Goal: Task Accomplishment & Management: Manage account settings

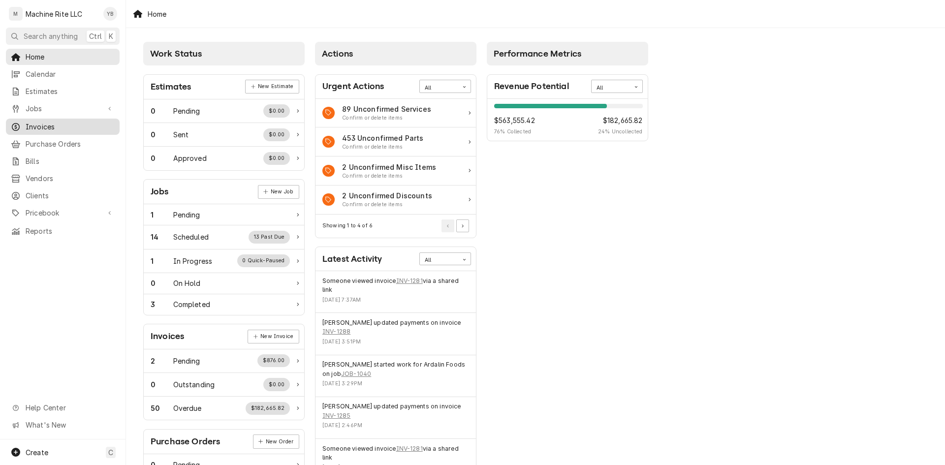
click at [44, 121] on div "Invoices" at bounding box center [63, 127] width 110 height 12
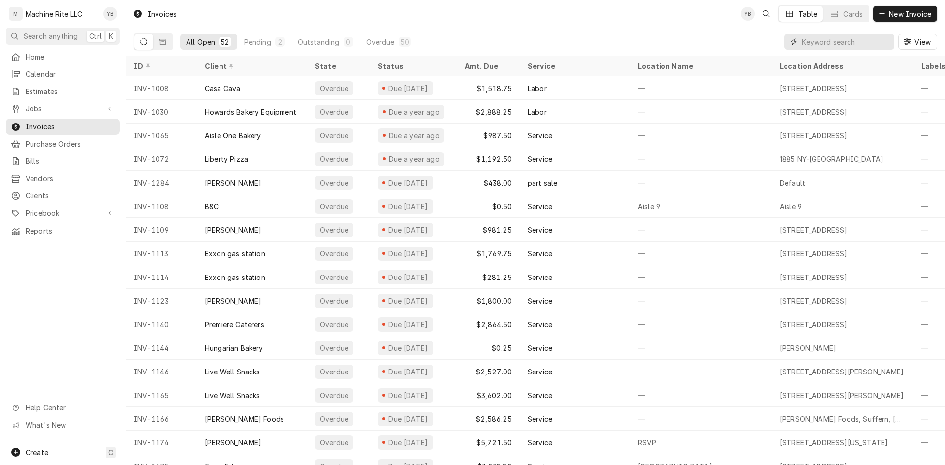
click at [820, 43] on input "Dynamic Content Wrapper" at bounding box center [846, 42] width 88 height 16
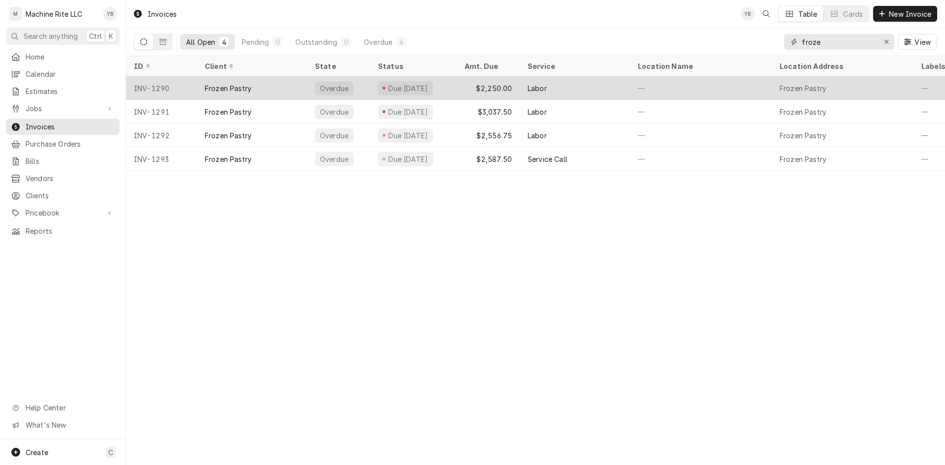
type input "froze"
click at [272, 88] on div "Frozen Pastry" at bounding box center [252, 88] width 110 height 24
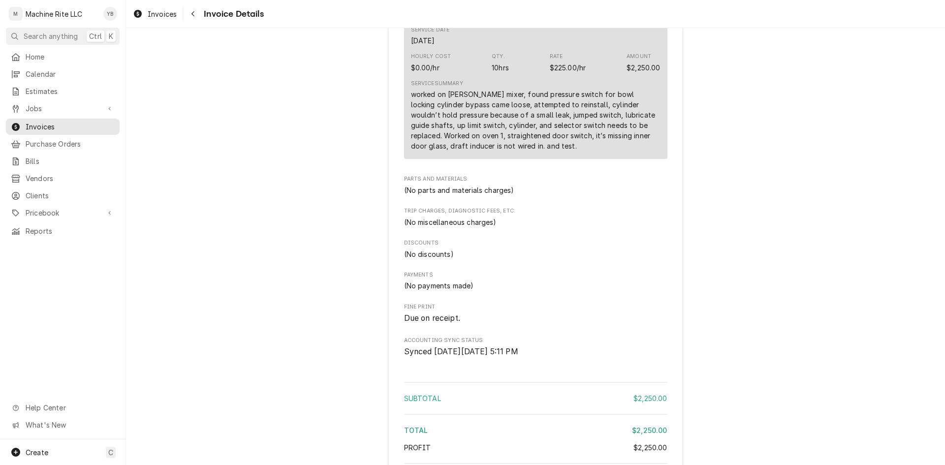
scroll to position [470, 0]
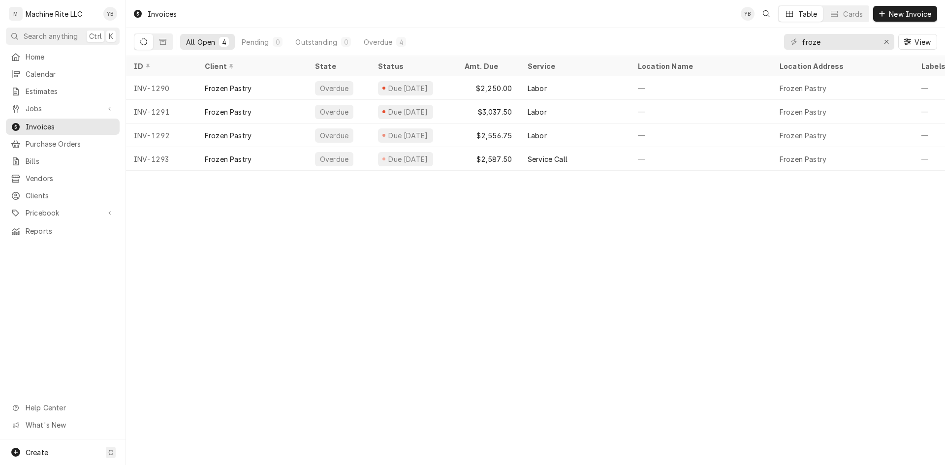
click at [211, 44] on div "All Open" at bounding box center [200, 42] width 29 height 10
click at [165, 44] on icon "Dynamic Content Wrapper" at bounding box center [162, 41] width 7 height 7
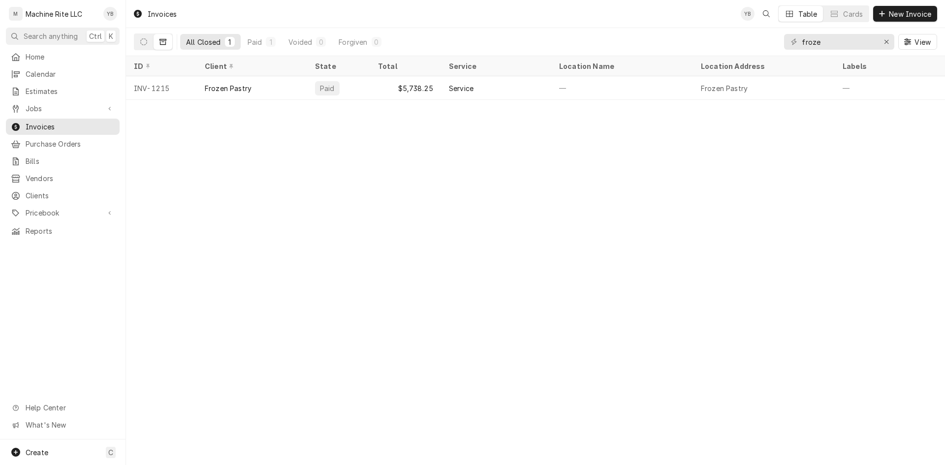
click at [212, 44] on div "All Closed" at bounding box center [203, 42] width 35 height 10
click at [256, 44] on div "Paid" at bounding box center [255, 42] width 15 height 10
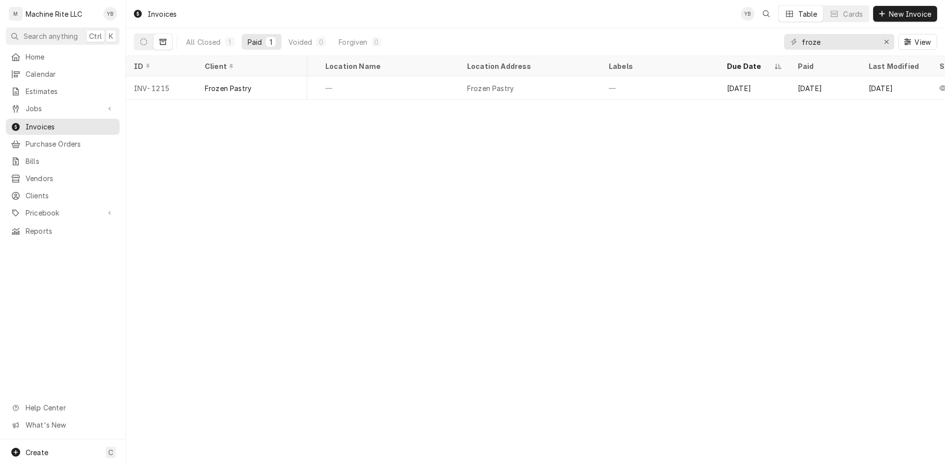
scroll to position [0, 205]
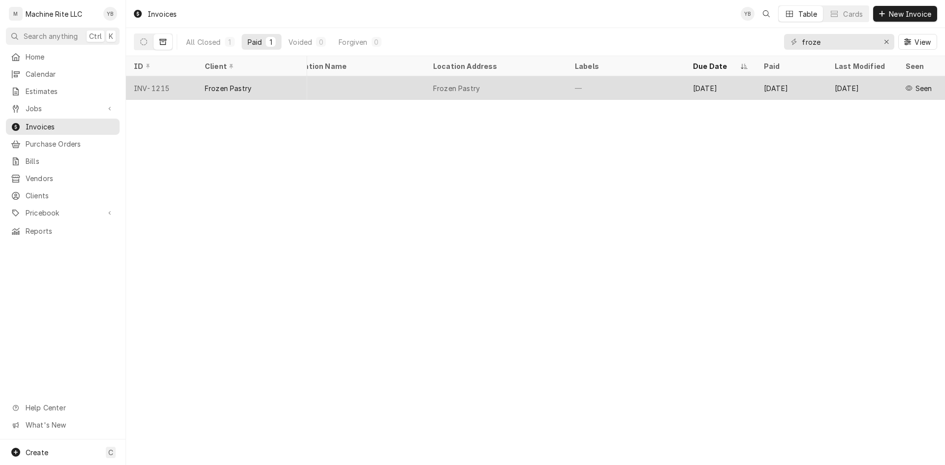
click at [448, 91] on div "Frozen Pastry" at bounding box center [456, 88] width 47 height 10
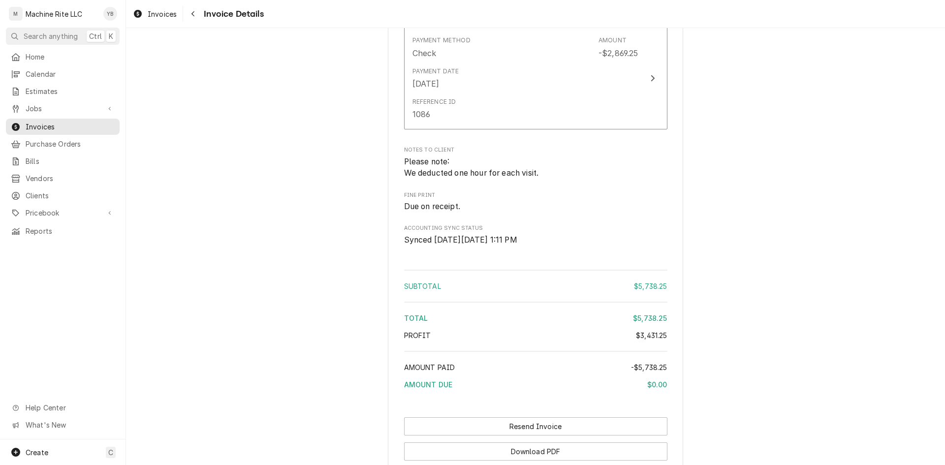
scroll to position [1896, 0]
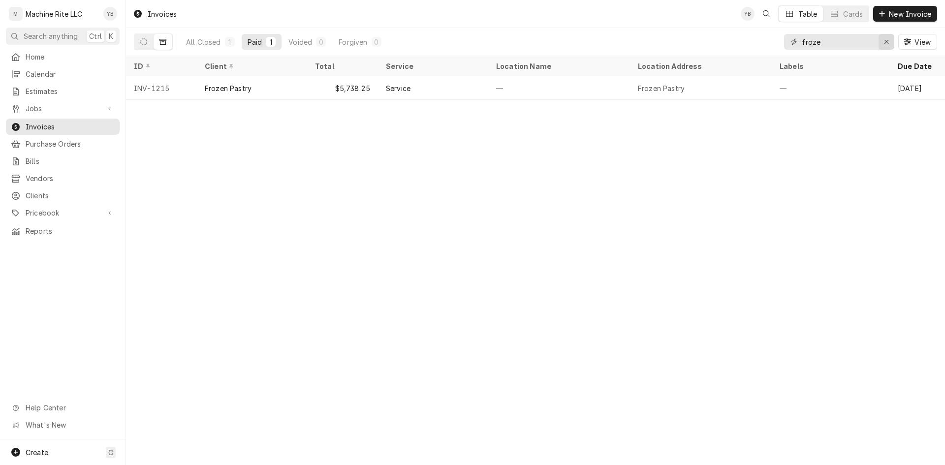
click at [884, 43] on icon "Erase input" at bounding box center [886, 41] width 5 height 7
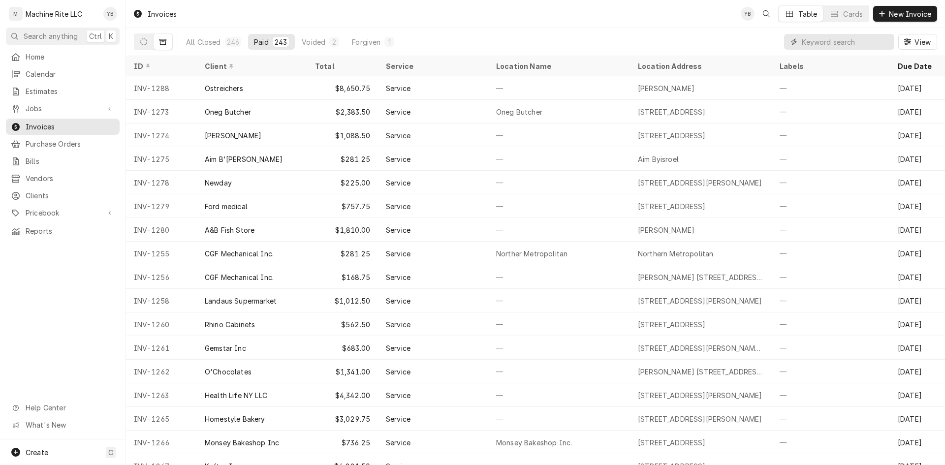
click at [815, 46] on input "Dynamic Content Wrapper" at bounding box center [846, 42] width 88 height 16
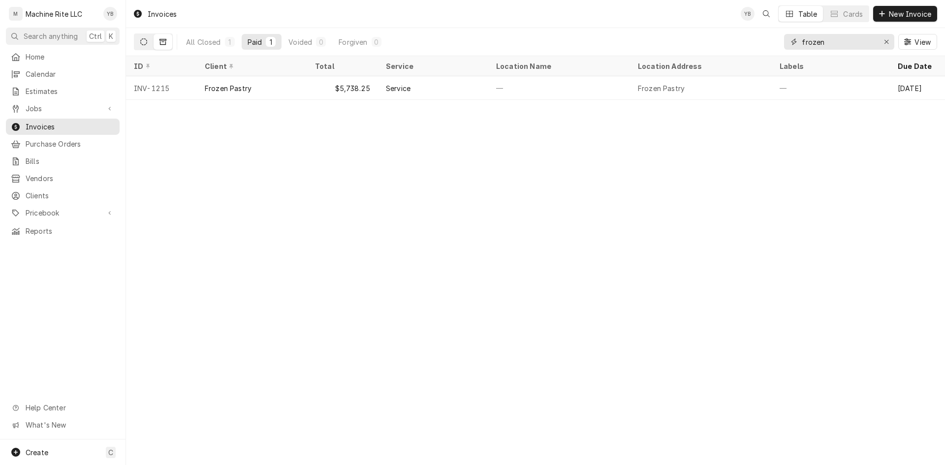
type input "frozen"
click at [147, 39] on icon "Dynamic Content Wrapper" at bounding box center [143, 41] width 7 height 7
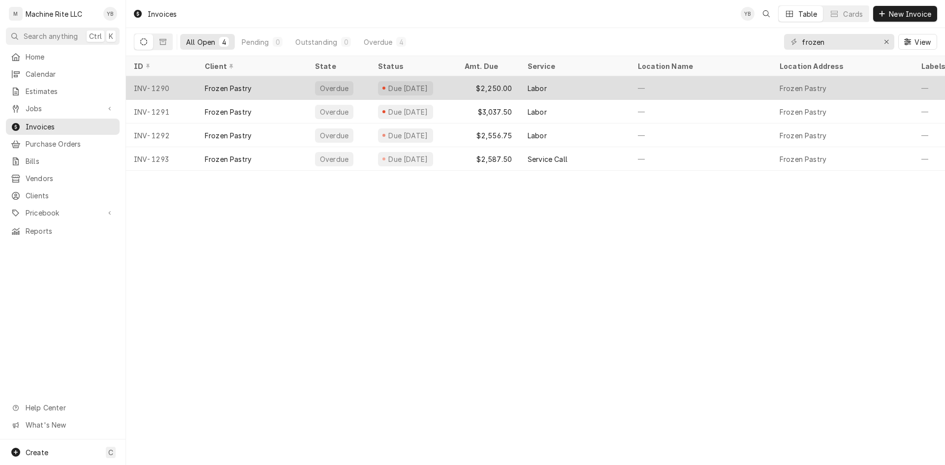
click at [224, 92] on div "Frozen Pastry" at bounding box center [252, 88] width 110 height 24
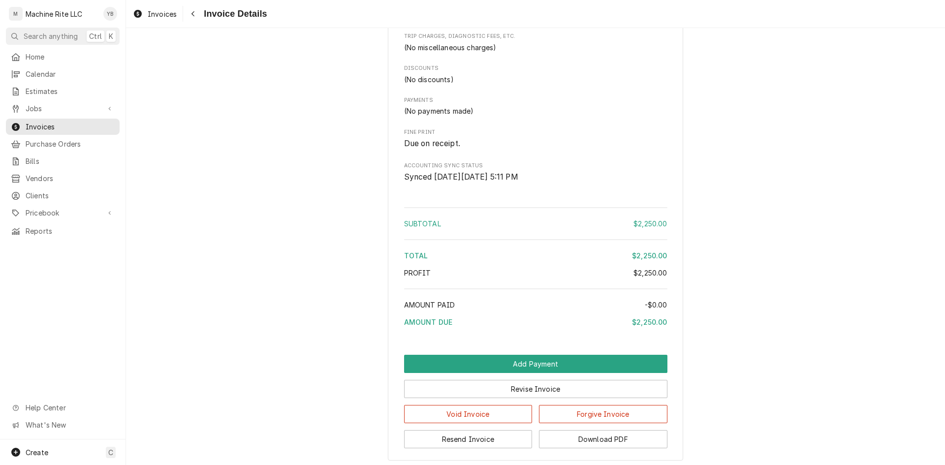
scroll to position [716, 0]
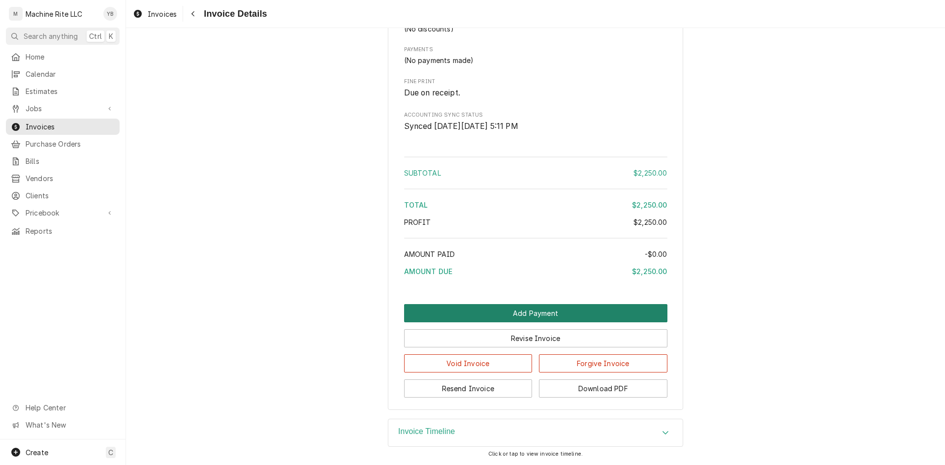
click at [491, 314] on button "Add Payment" at bounding box center [535, 313] width 263 height 18
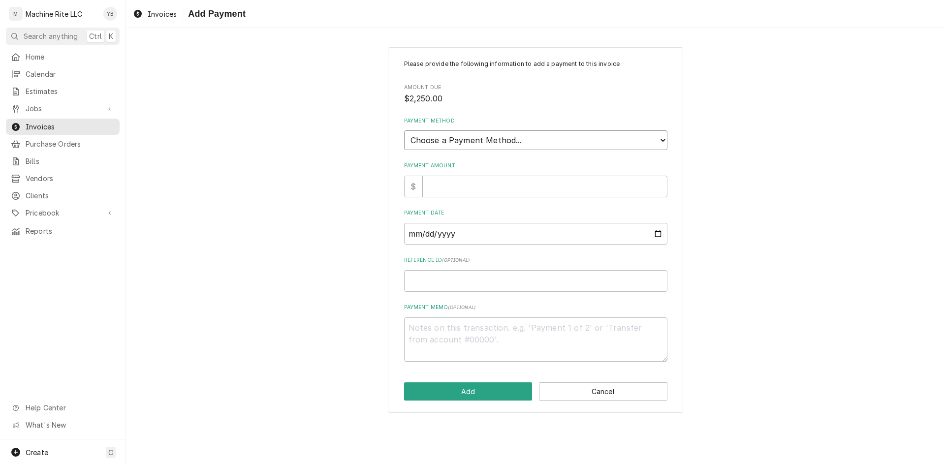
click at [450, 140] on select "Choose a Payment Method... Cash Check Credit/Debit Card ACH/eCheck Other" at bounding box center [535, 140] width 263 height 20
select select "2"
click at [404, 130] on select "Choose a Payment Method... Cash Check Credit/Debit Card ACH/eCheck Other" at bounding box center [535, 140] width 263 height 20
click at [435, 191] on input "Payment Amount" at bounding box center [544, 187] width 245 height 22
type textarea "x"
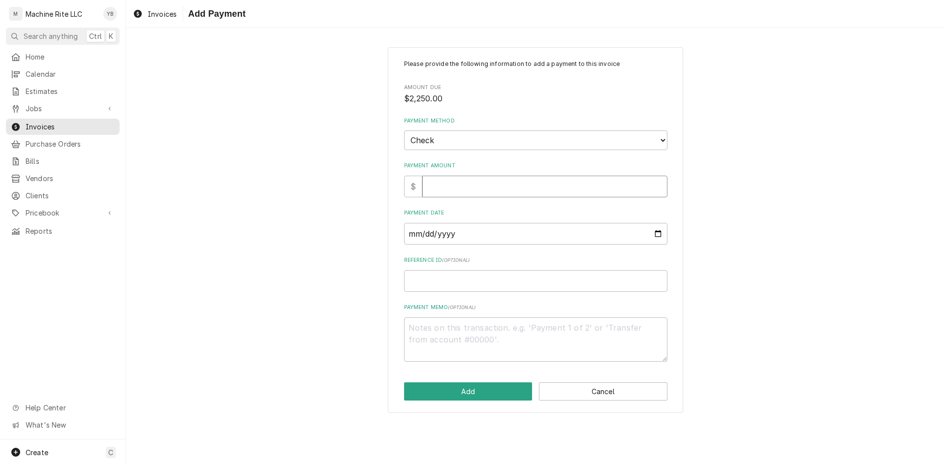
type input "1"
type textarea "x"
type input "10"
type textarea "x"
type input "100"
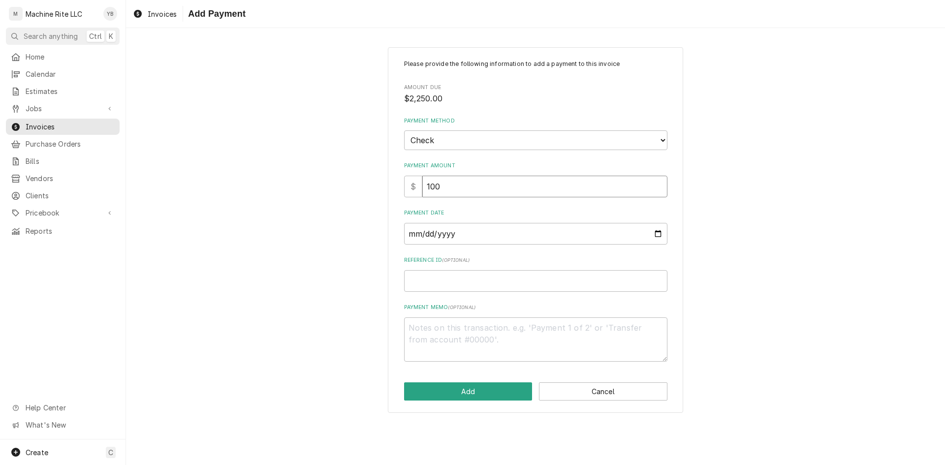
type textarea "x"
type input "1000"
click at [442, 232] on input "Payment Date" at bounding box center [535, 234] width 263 height 22
click at [658, 235] on input "Payment Date" at bounding box center [535, 234] width 263 height 22
type input "2025-08-18"
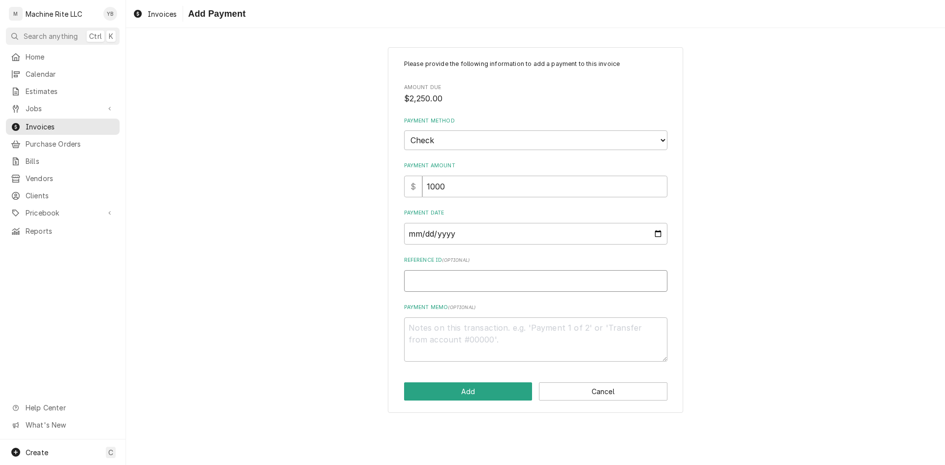
click at [441, 282] on input "Reference ID ( optional )" at bounding box center [535, 281] width 263 height 22
type textarea "x"
type input "1"
type textarea "x"
type input "12"
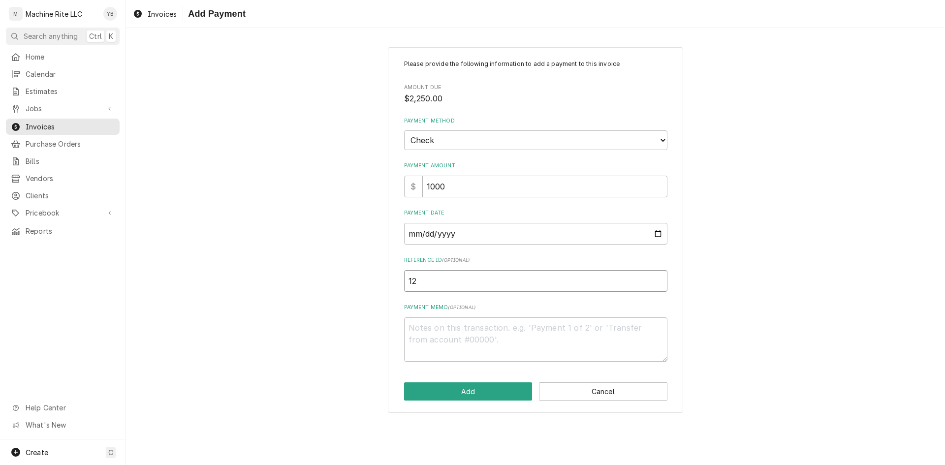
type textarea "x"
type input "128"
type textarea "x"
type input "1288"
click at [465, 397] on button "Add" at bounding box center [468, 391] width 128 height 18
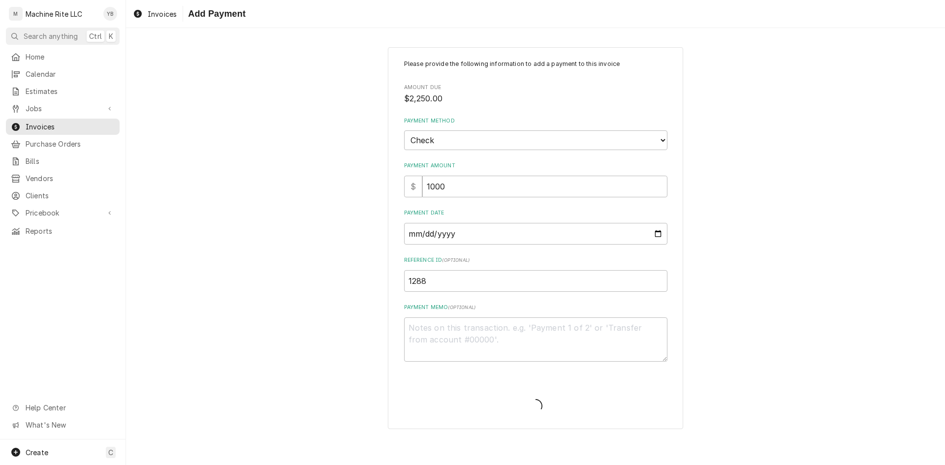
type textarea "x"
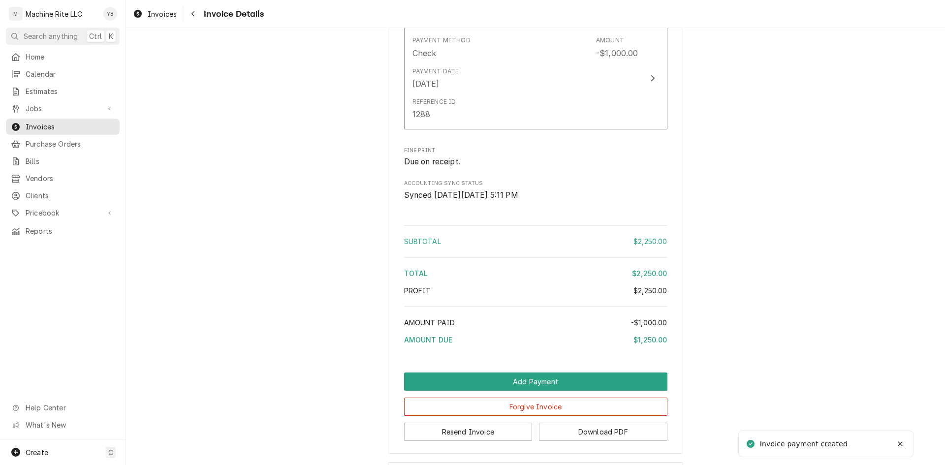
scroll to position [793, 0]
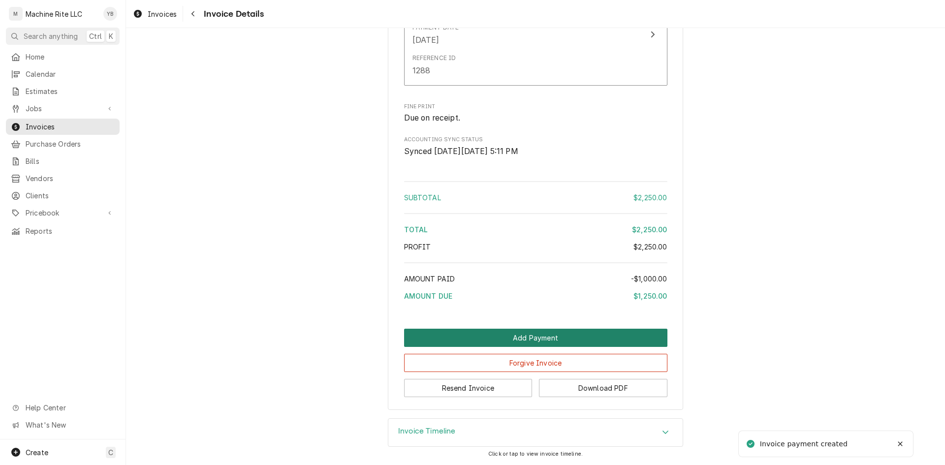
click at [458, 336] on button "Add Payment" at bounding box center [535, 338] width 263 height 18
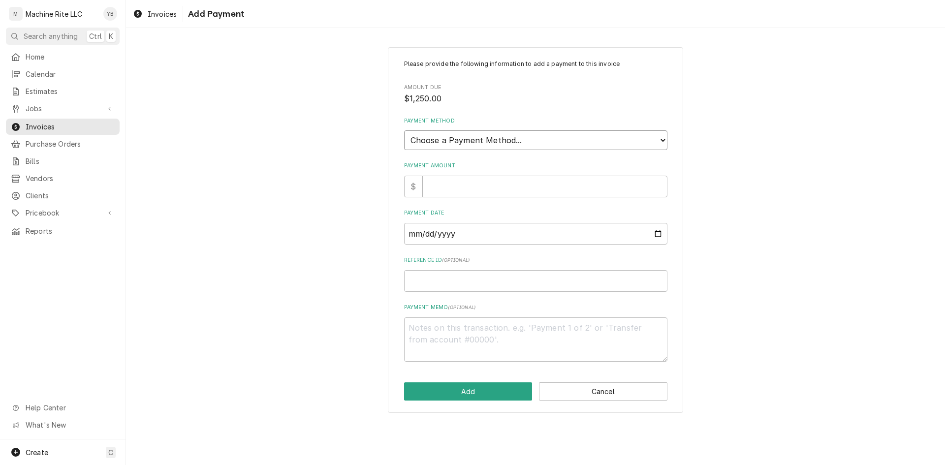
click at [479, 139] on select "Choose a Payment Method... Cash Check Credit/Debit Card ACH/eCheck Other" at bounding box center [535, 140] width 263 height 20
select select "2"
click at [404, 130] on select "Choose a Payment Method... Cash Check Credit/Debit Card ACH/eCheck Other" at bounding box center [535, 140] width 263 height 20
click at [449, 189] on input "Payment Amount" at bounding box center [544, 187] width 245 height 22
type textarea "x"
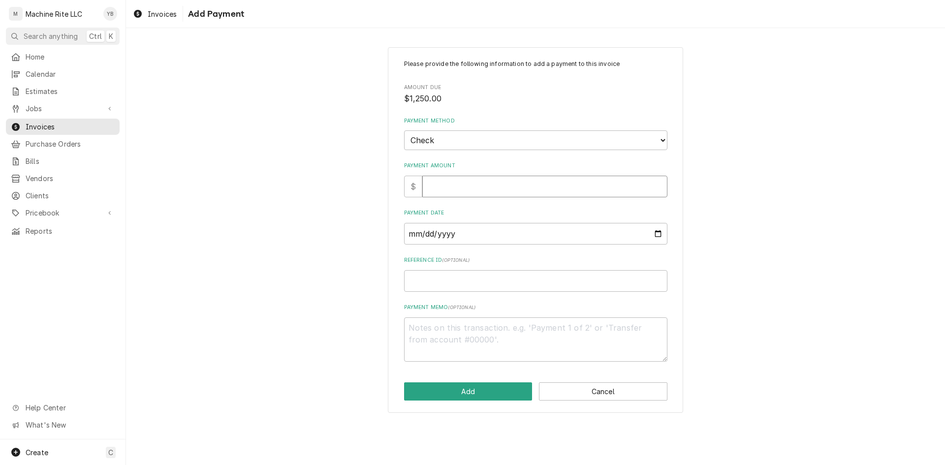
type input "1"
type textarea "x"
type input "10"
type textarea "x"
type input "100"
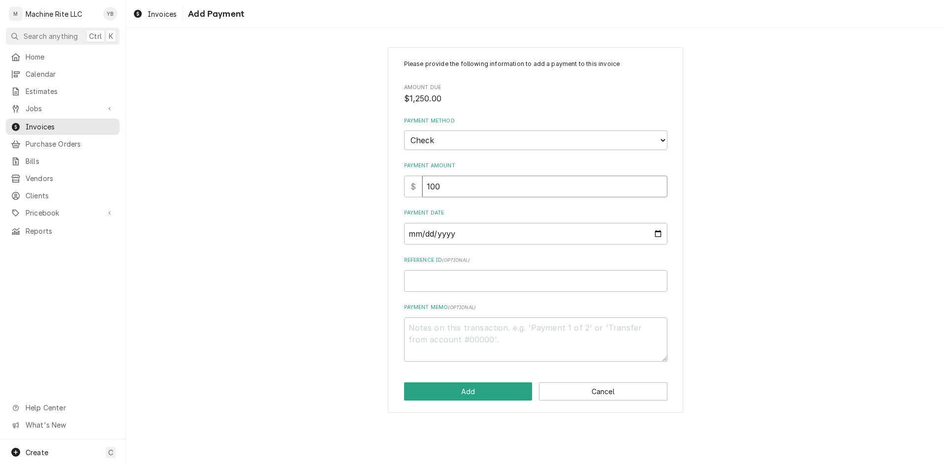
type textarea "x"
type input "1000"
click at [440, 236] on input "Payment Date" at bounding box center [535, 234] width 263 height 22
click at [659, 231] on input "Payment Date" at bounding box center [535, 234] width 263 height 22
type input "2025-08-18"
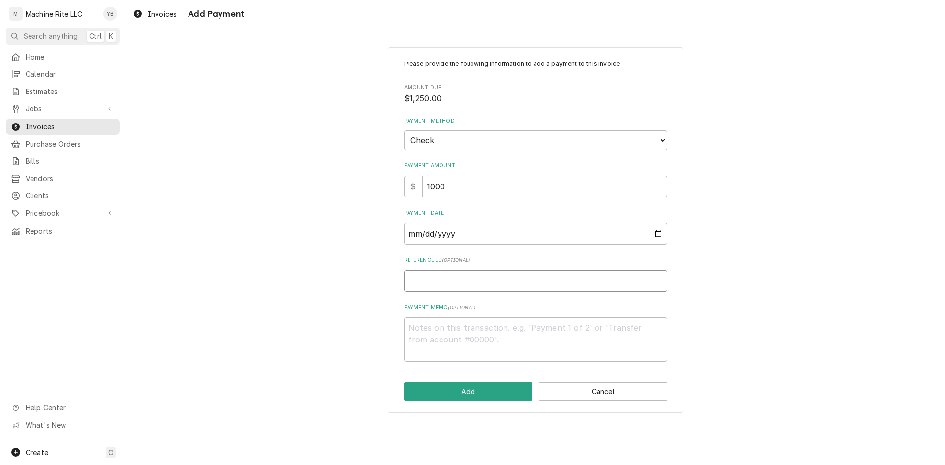
click at [425, 284] on input "Reference ID ( optional )" at bounding box center [535, 281] width 263 height 22
type textarea "x"
type input "1"
type textarea "x"
type input "12"
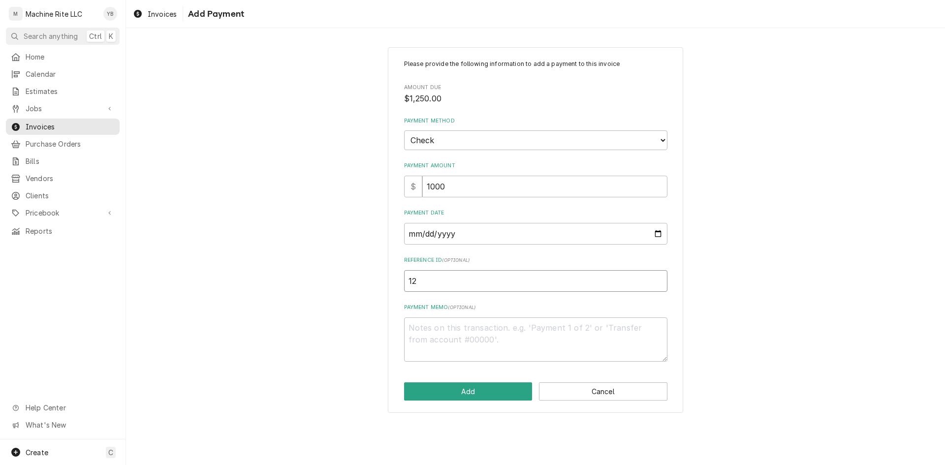
type textarea "x"
type input "128"
type textarea "x"
type input "1289"
click at [430, 389] on button "Add" at bounding box center [468, 391] width 128 height 18
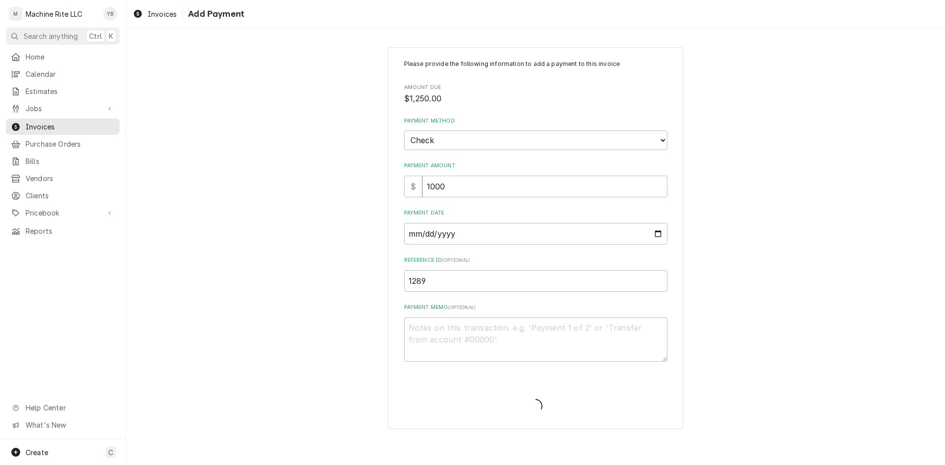
type textarea "x"
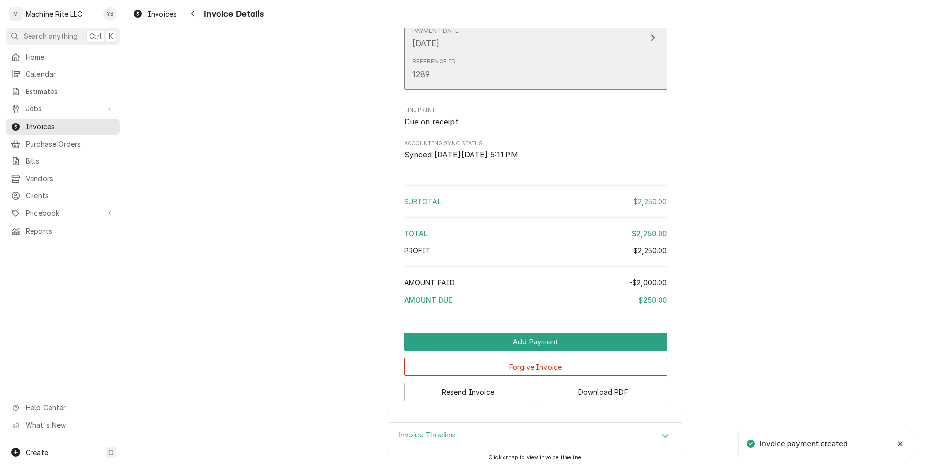
scroll to position [900, 0]
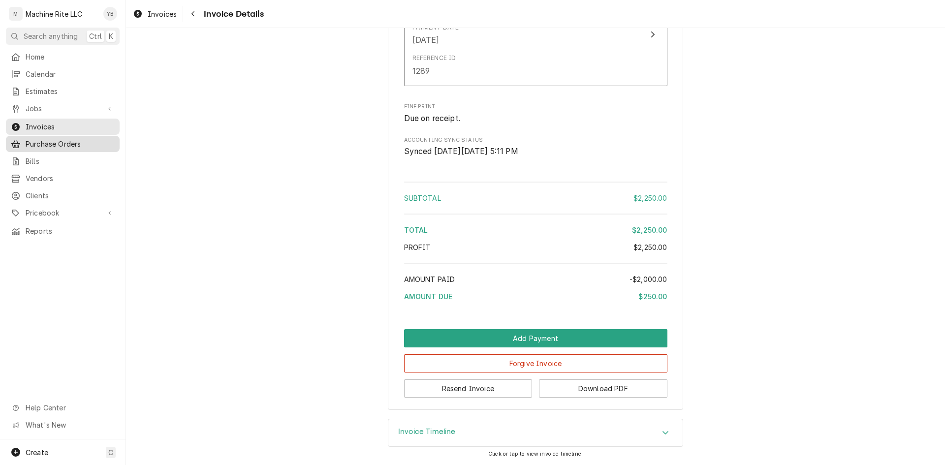
click at [54, 147] on link "Purchase Orders" at bounding box center [63, 144] width 114 height 16
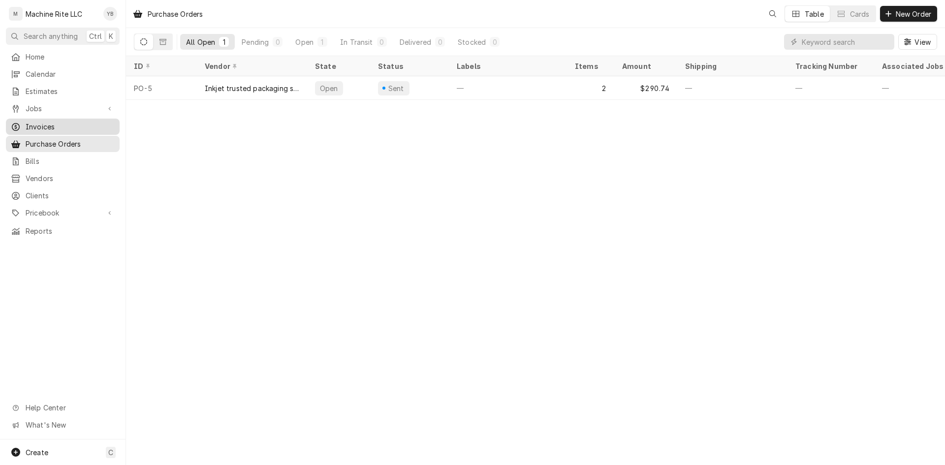
click at [44, 122] on span "Invoices" at bounding box center [70, 127] width 89 height 10
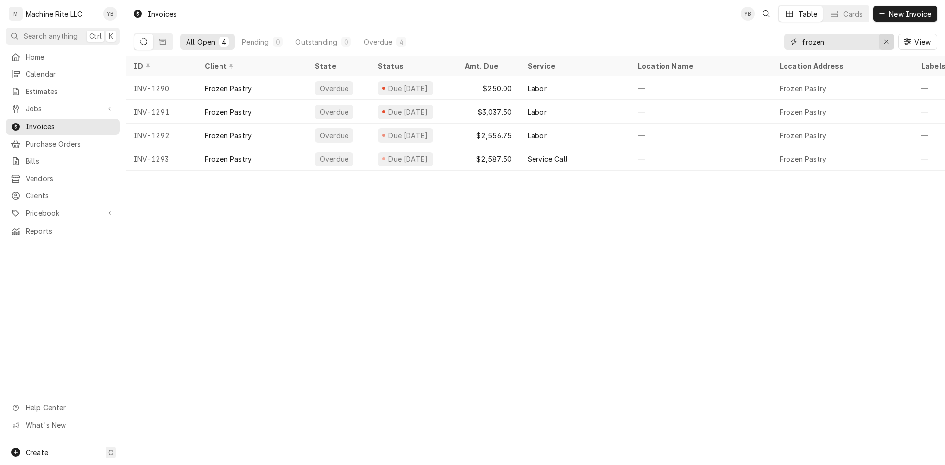
click at [883, 45] on div "Erase input" at bounding box center [887, 42] width 10 height 10
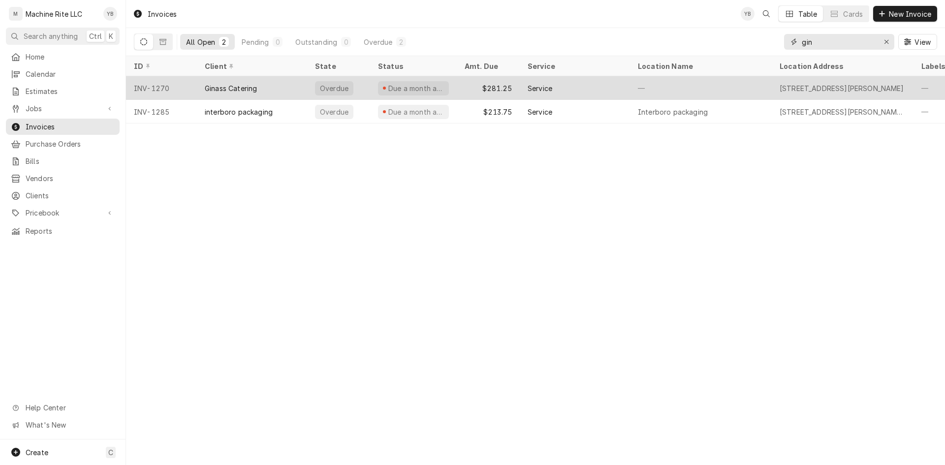
type input "gin"
click at [475, 90] on div "$281.25" at bounding box center [488, 88] width 63 height 24
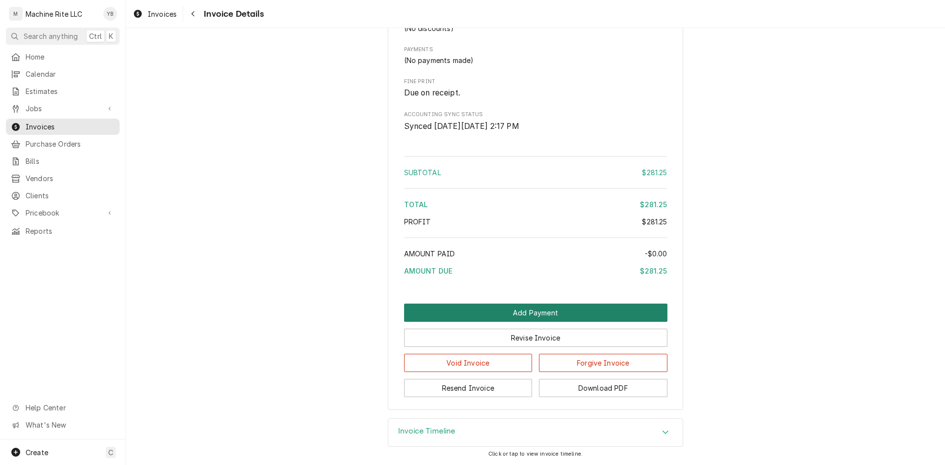
scroll to position [730, 0]
click at [502, 313] on button "Add Payment" at bounding box center [535, 313] width 263 height 18
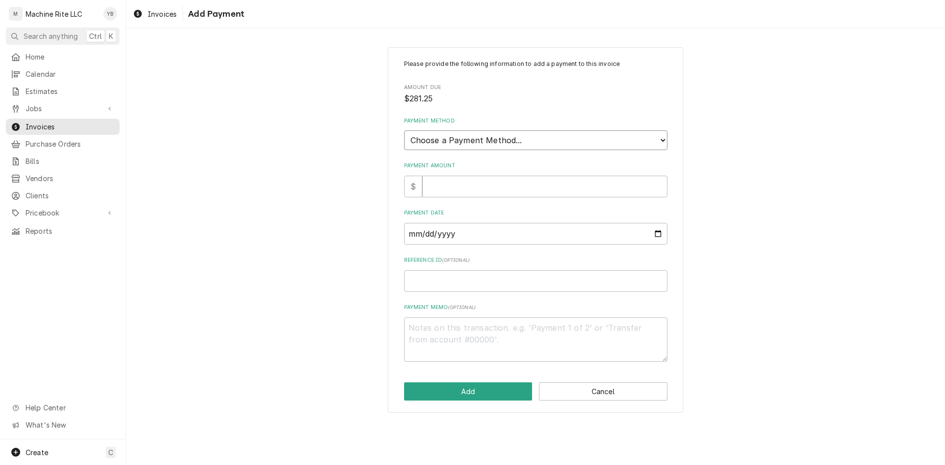
click at [445, 132] on select "Choose a Payment Method... Cash Check Credit/Debit Card ACH/eCheck Other" at bounding box center [535, 140] width 263 height 20
select select "2"
click at [404, 130] on select "Choose a Payment Method... Cash Check Credit/Debit Card ACH/eCheck Other" at bounding box center [535, 140] width 263 height 20
click at [439, 183] on input "Payment Amount" at bounding box center [544, 187] width 245 height 22
type textarea "x"
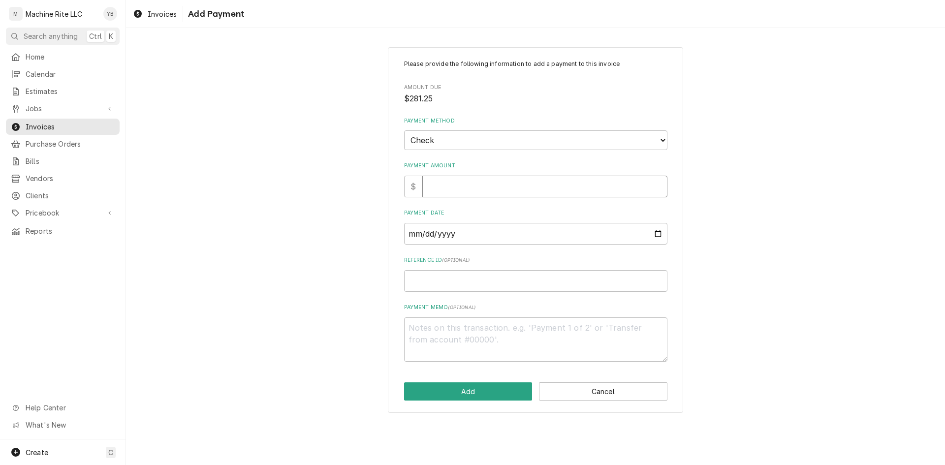
type input "2"
type textarea "x"
type input "28"
type textarea "x"
type input "281"
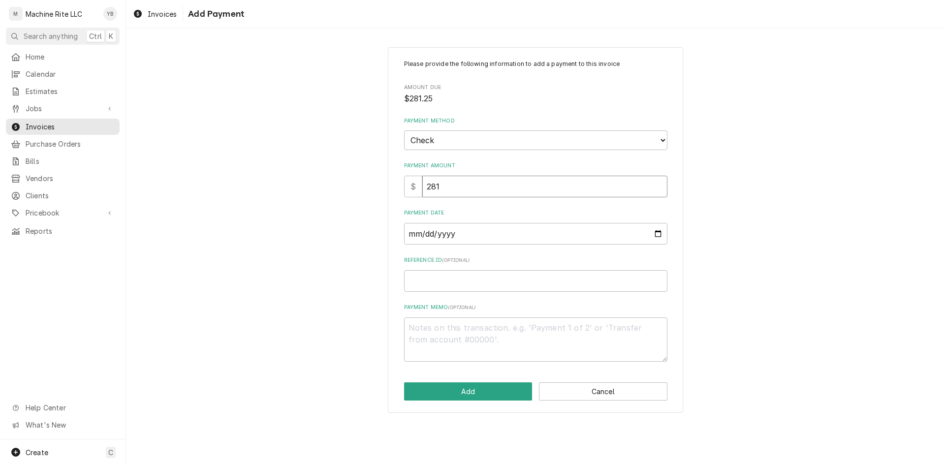
type textarea "x"
type input "281.2"
type textarea "x"
type input "281.25"
click at [438, 280] on input "Reference ID ( optional )" at bounding box center [535, 281] width 263 height 22
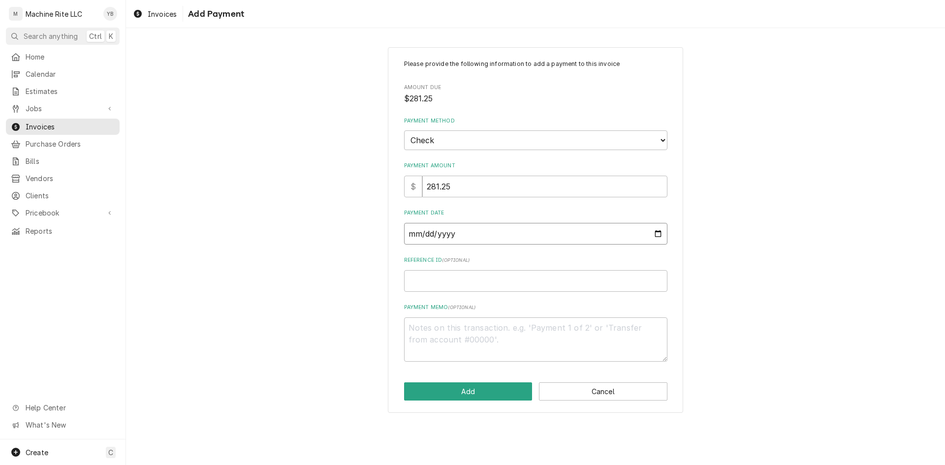
click at [438, 239] on input "Payment Date" at bounding box center [535, 234] width 263 height 22
click at [658, 231] on input "Payment Date" at bounding box center [535, 234] width 263 height 22
type textarea "x"
type input "2025-08-18"
click at [424, 277] on input "Reference ID ( optional )" at bounding box center [535, 281] width 263 height 22
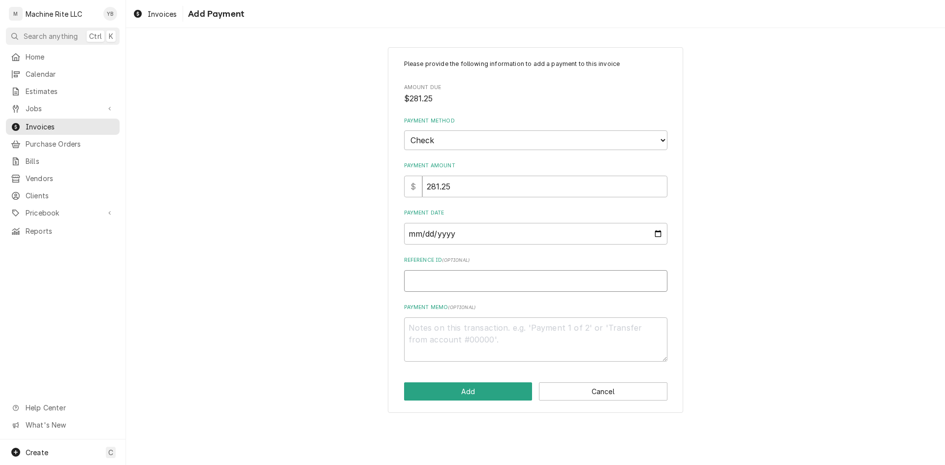
type textarea "x"
type input "6"
type textarea "x"
type input "61"
type textarea "x"
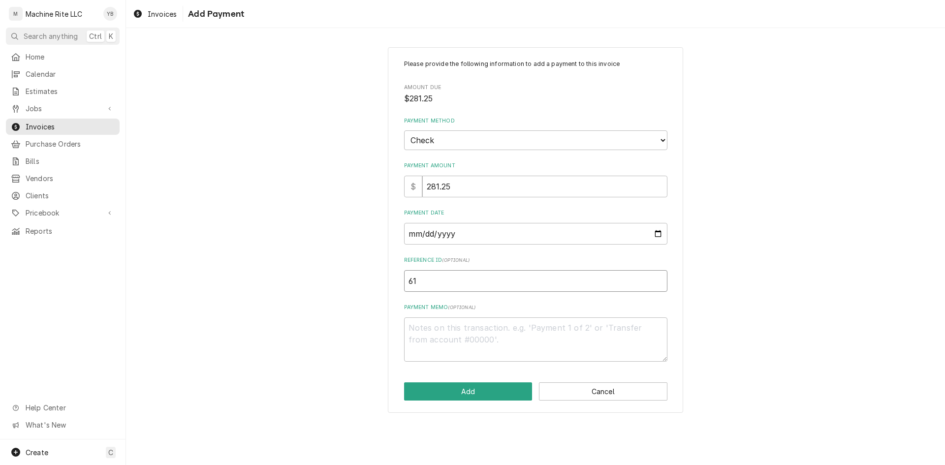
type input "617"
type textarea "x"
type input "6173"
click at [421, 391] on button "Add" at bounding box center [468, 391] width 128 height 18
type textarea "x"
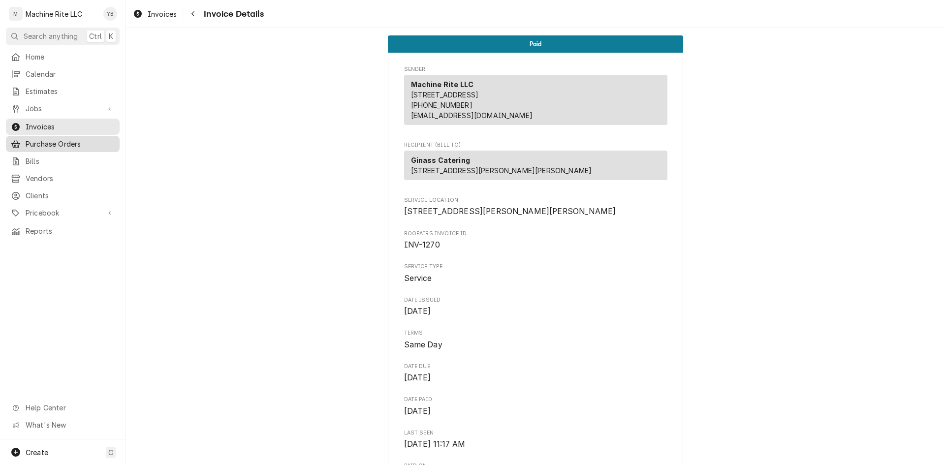
click at [52, 141] on span "Purchase Orders" at bounding box center [70, 144] width 89 height 10
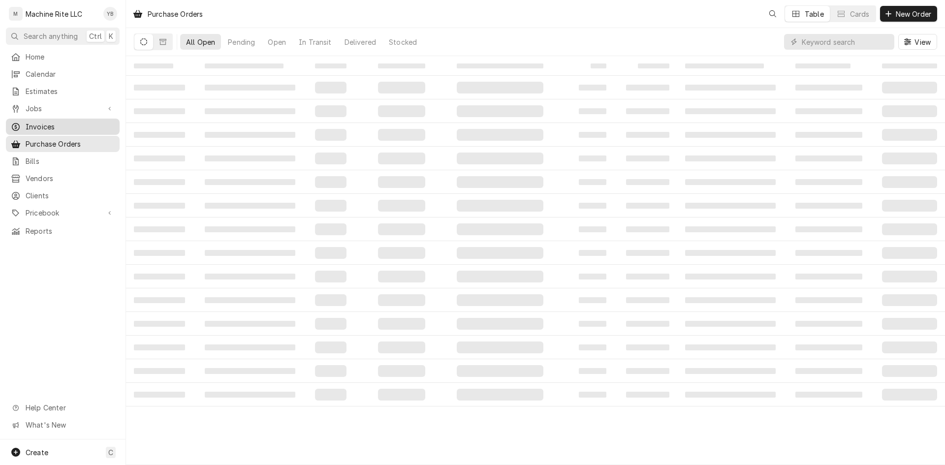
click at [43, 127] on span "Invoices" at bounding box center [70, 127] width 89 height 10
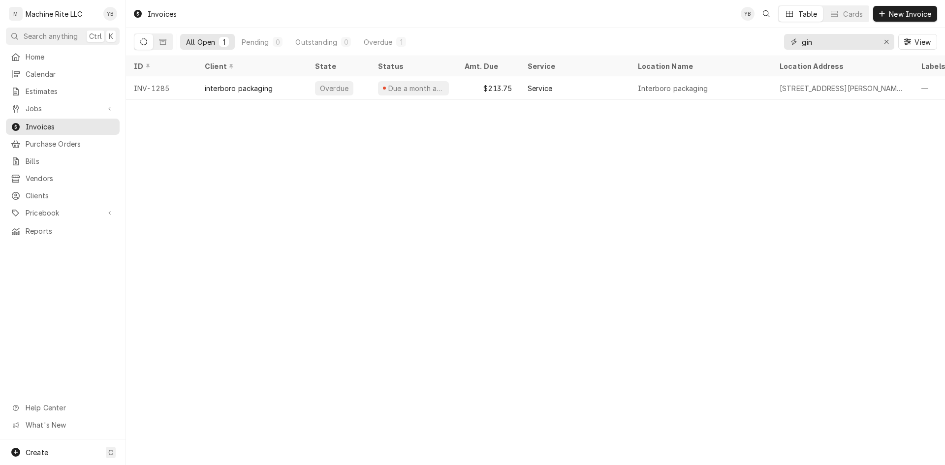
click at [847, 39] on input "gin" at bounding box center [839, 42] width 74 height 16
type input "b"
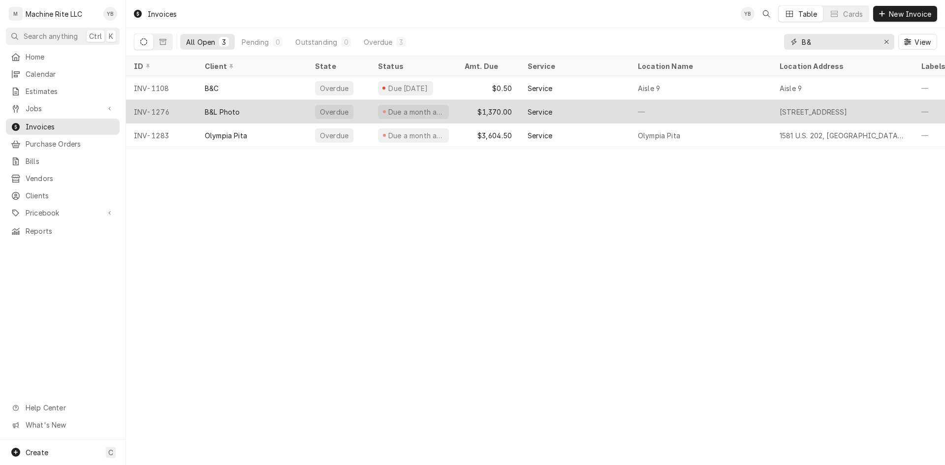
type input "B&"
click at [509, 117] on div "$1,370.00" at bounding box center [488, 112] width 63 height 24
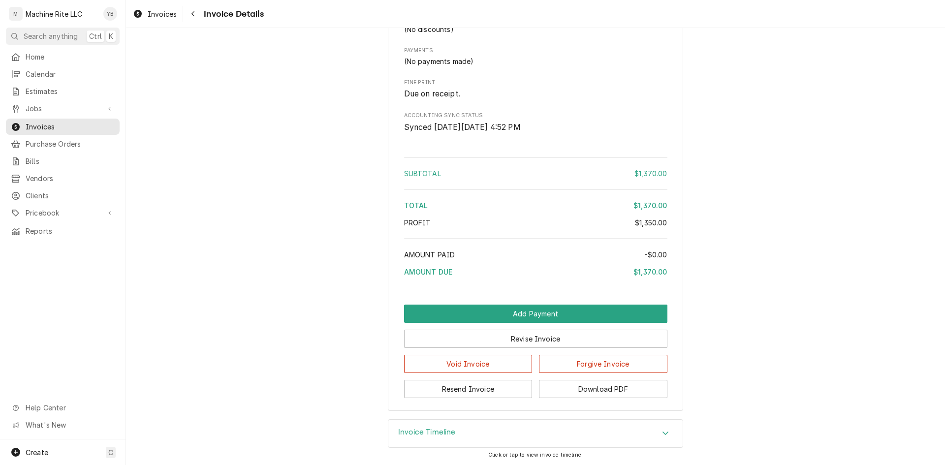
scroll to position [1210, 0]
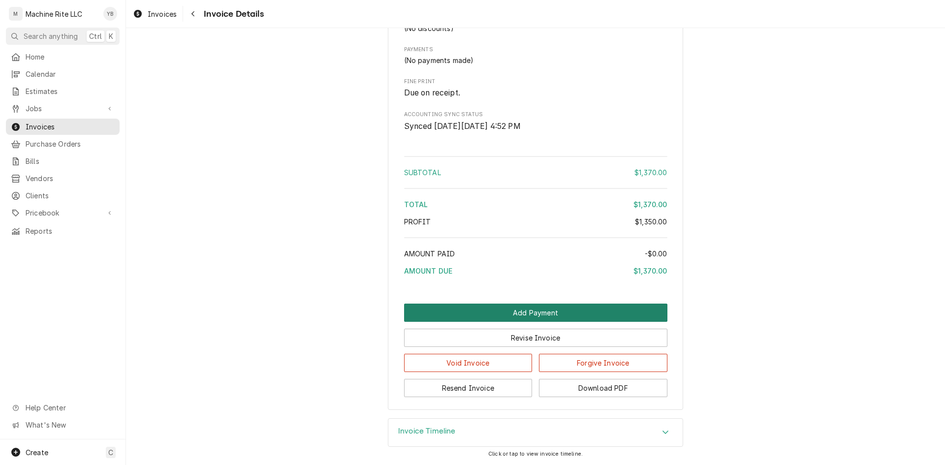
click at [522, 318] on button "Add Payment" at bounding box center [535, 313] width 263 height 18
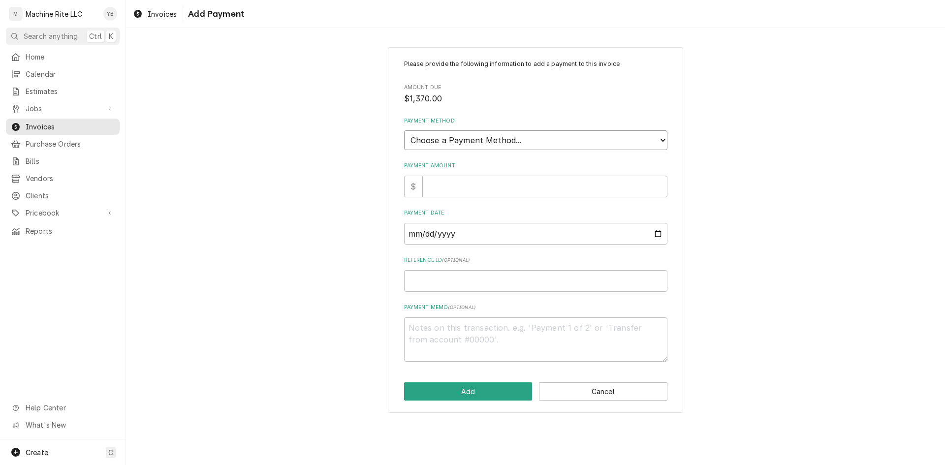
click at [444, 140] on select "Choose a Payment Method... Cash Check Credit/Debit Card ACH/eCheck Other" at bounding box center [535, 140] width 263 height 20
select select "2"
click at [404, 130] on select "Choose a Payment Method... Cash Check Credit/Debit Card ACH/eCheck Other" at bounding box center [535, 140] width 263 height 20
click at [439, 182] on input "Payment Amount" at bounding box center [544, 187] width 245 height 22
type textarea "x"
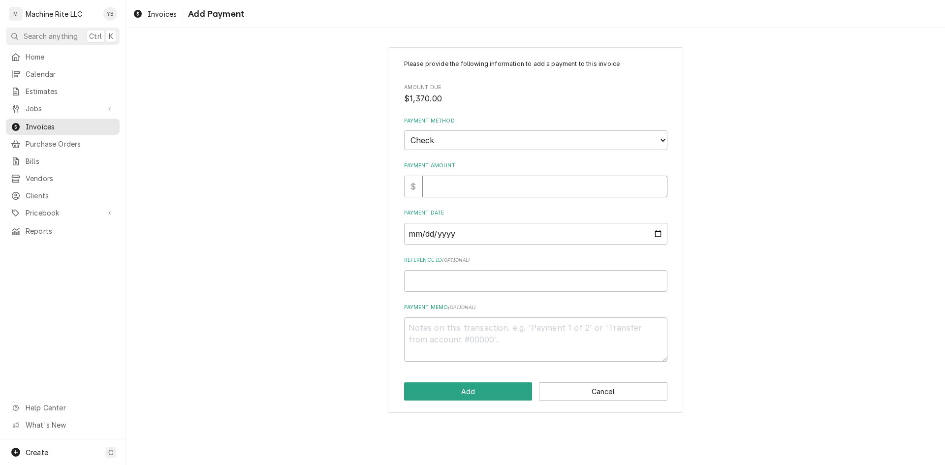
type input "1"
type textarea "x"
type input "13"
type textarea "x"
type input "137"
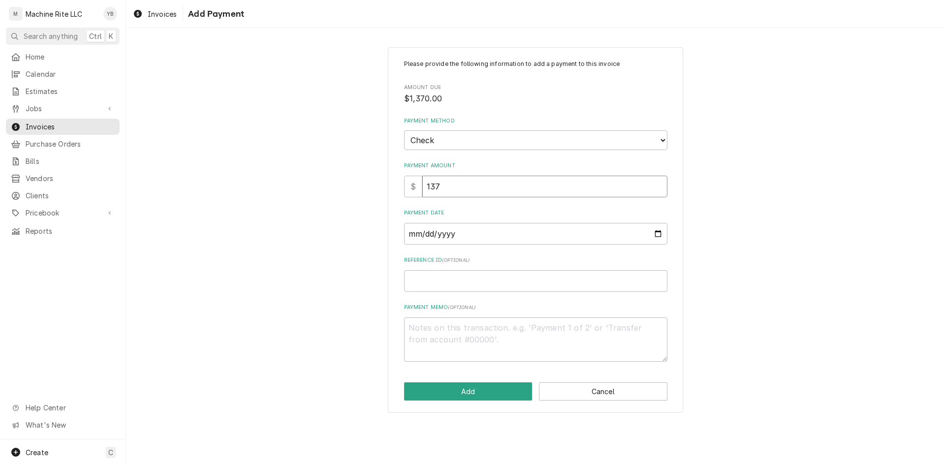
type textarea "x"
type input "1370"
click at [414, 241] on input "Payment Date" at bounding box center [535, 234] width 263 height 22
click at [425, 238] on input "Payment Date" at bounding box center [535, 234] width 263 height 22
click at [657, 233] on input "Payment Date" at bounding box center [535, 234] width 263 height 22
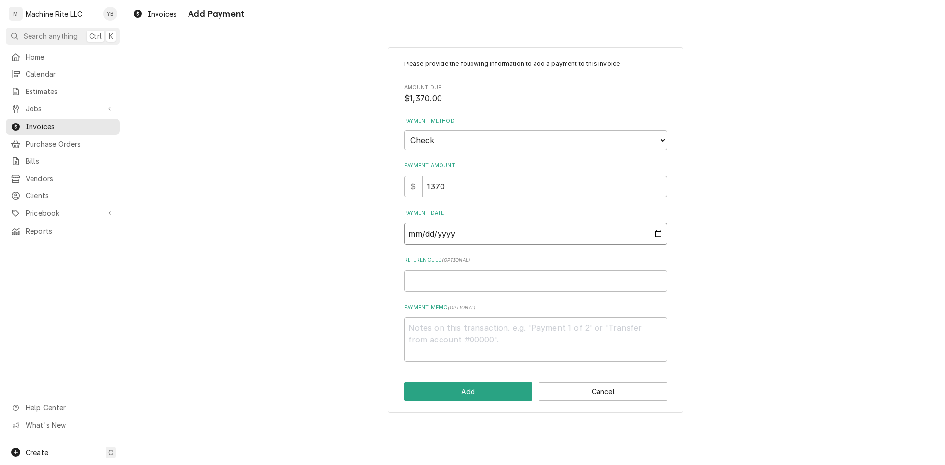
type input "2025-08-18"
click at [440, 280] on input "Reference ID ( optional )" at bounding box center [535, 281] width 263 height 22
type textarea "x"
type input "1"
type textarea "x"
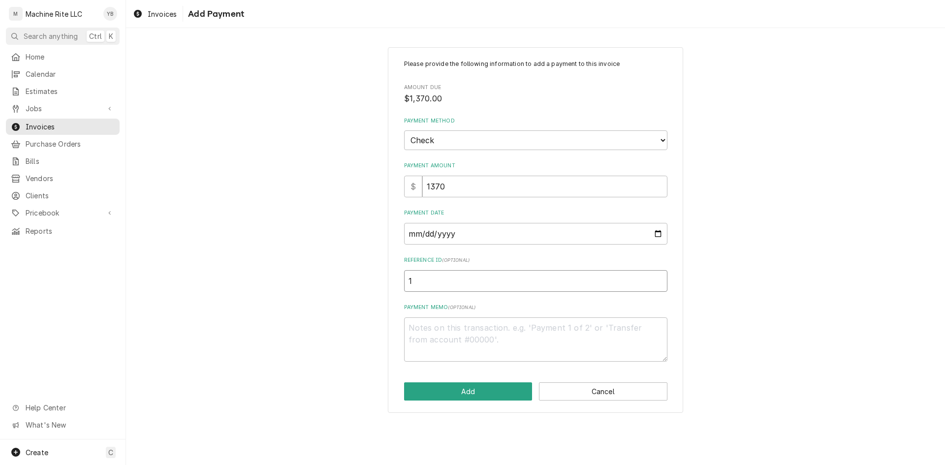
type input "13"
type textarea "x"
type input "130"
type textarea "x"
type input "1304"
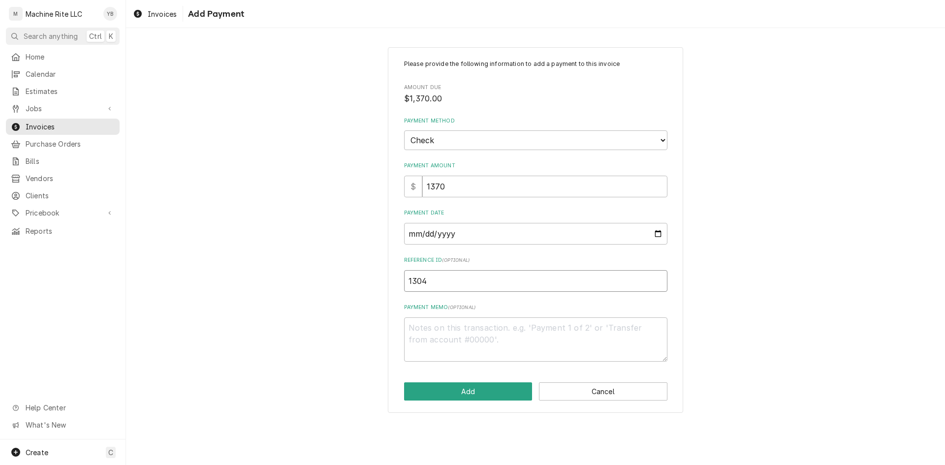
type textarea "x"
type input "13040"
click at [463, 395] on button "Add" at bounding box center [468, 391] width 128 height 18
type textarea "x"
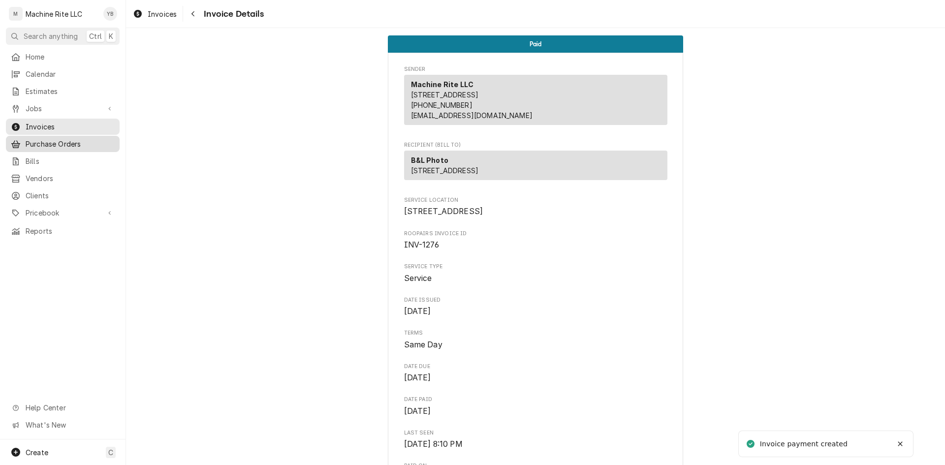
click at [40, 139] on span "Purchase Orders" at bounding box center [70, 144] width 89 height 10
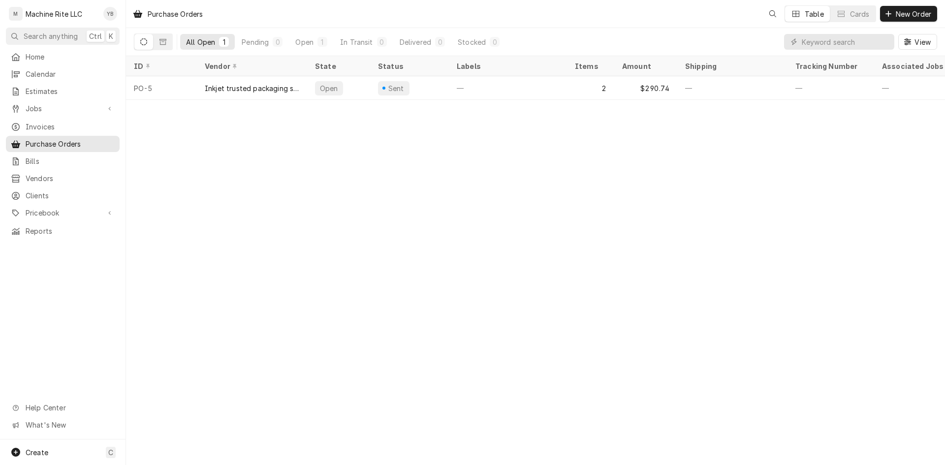
click at [48, 127] on span "Invoices" at bounding box center [70, 127] width 89 height 10
